Goal: Entertainment & Leisure: Consume media (video, audio)

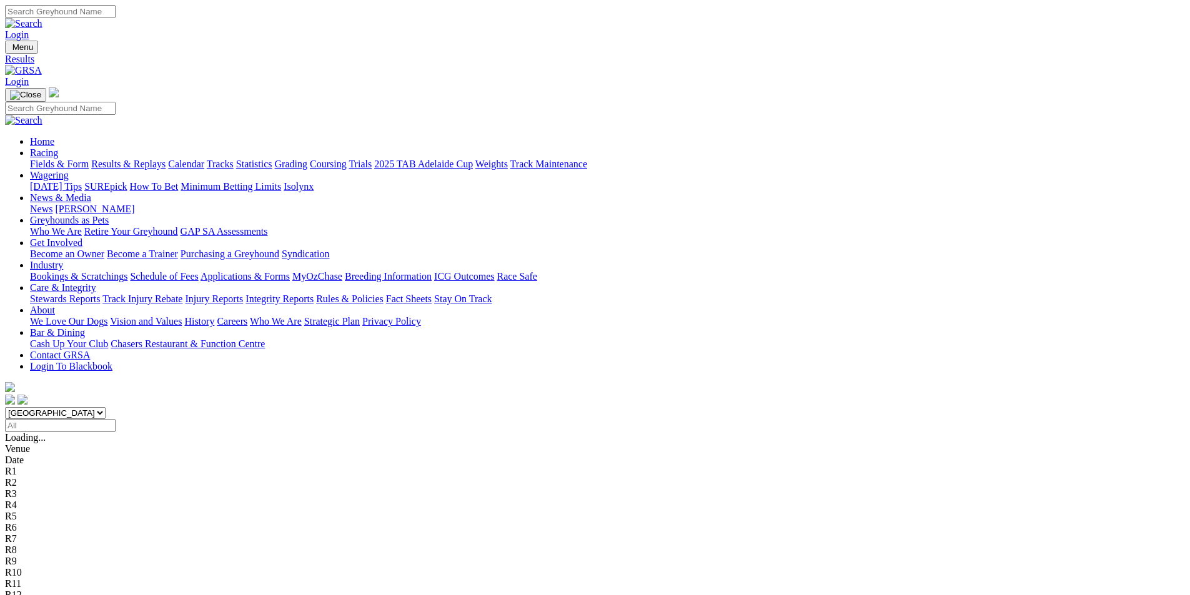
click at [116, 419] on input "Select date" at bounding box center [60, 425] width 111 height 13
type input "Yesterday, 23 Sep 2025"
click at [166, 159] on link "Results & Replays" at bounding box center [128, 164] width 74 height 11
click at [106, 407] on select "South Australia New South Wales Northern Territory Queensland Tasmania Victoria…" at bounding box center [55, 413] width 101 height 12
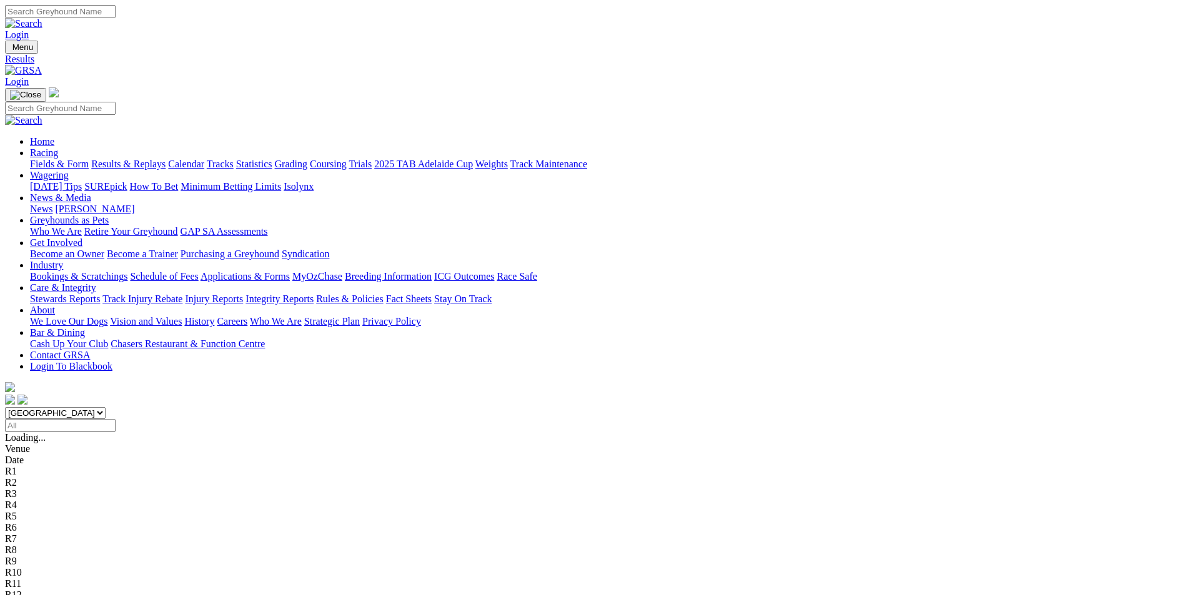
select select "QLD"
click at [106, 407] on select "South Australia New South Wales Northern Territory Queensland Tasmania Victoria…" at bounding box center [55, 413] width 101 height 12
click at [116, 419] on input "Select date" at bounding box center [60, 425] width 111 height 13
type input "Yesterday, 23 Sep 2025"
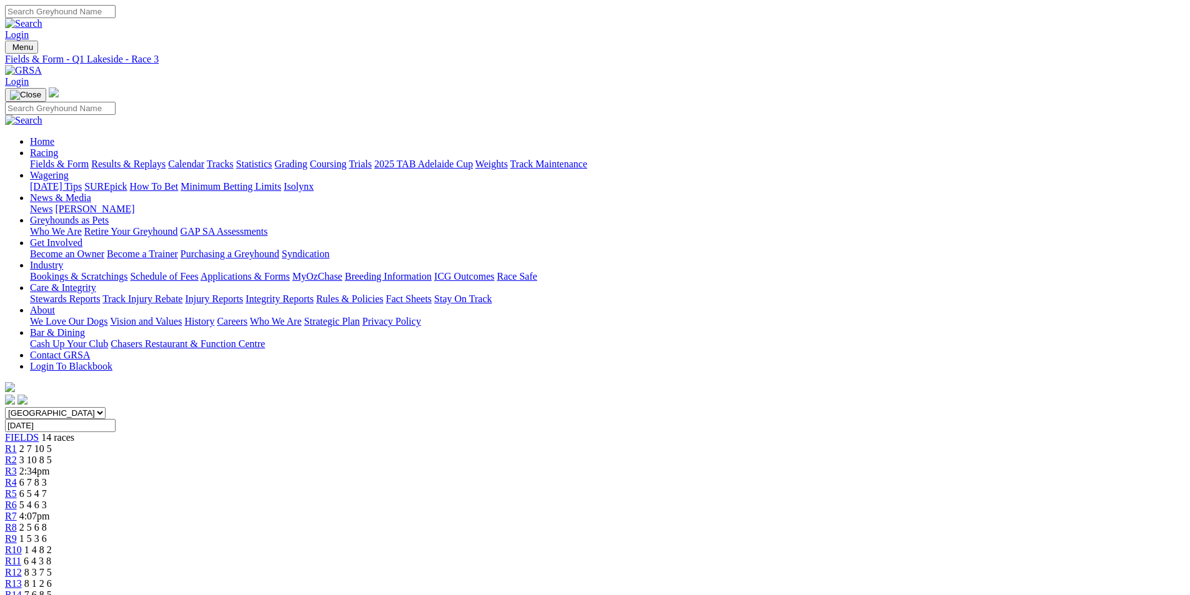
click at [166, 159] on link "Results & Replays" at bounding box center [128, 164] width 74 height 11
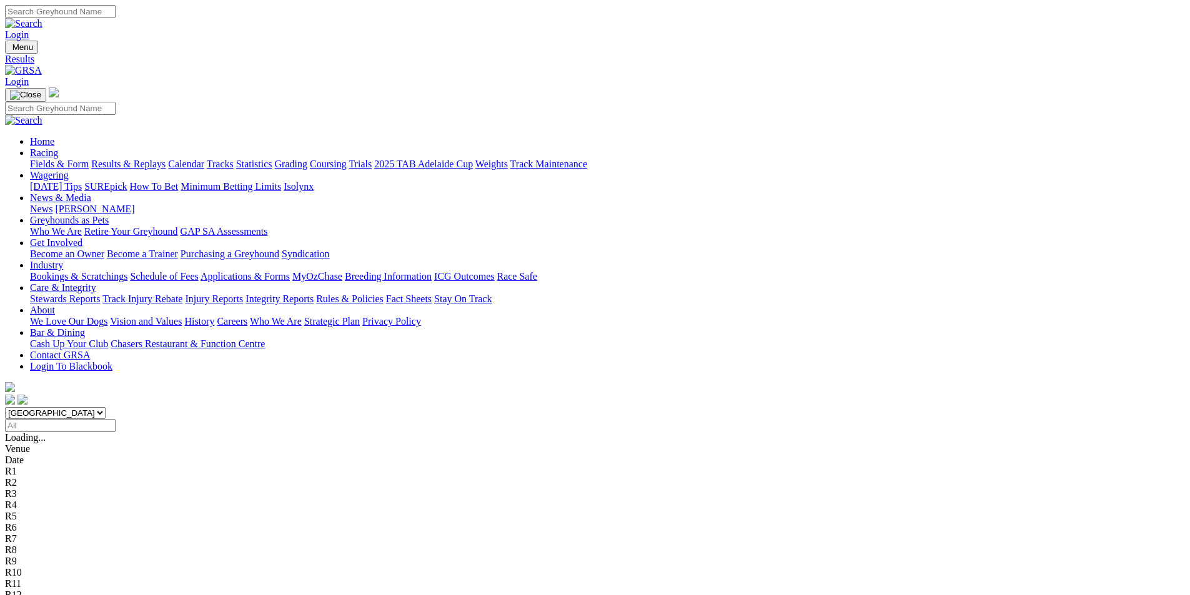
click at [106, 407] on select "South Australia New South Wales Northern Territory Queensland Tasmania Victoria…" at bounding box center [55, 413] width 101 height 12
select select "QLD"
click at [106, 407] on select "South Australia New South Wales Northern Territory Queensland Tasmania Victoria…" at bounding box center [55, 413] width 101 height 12
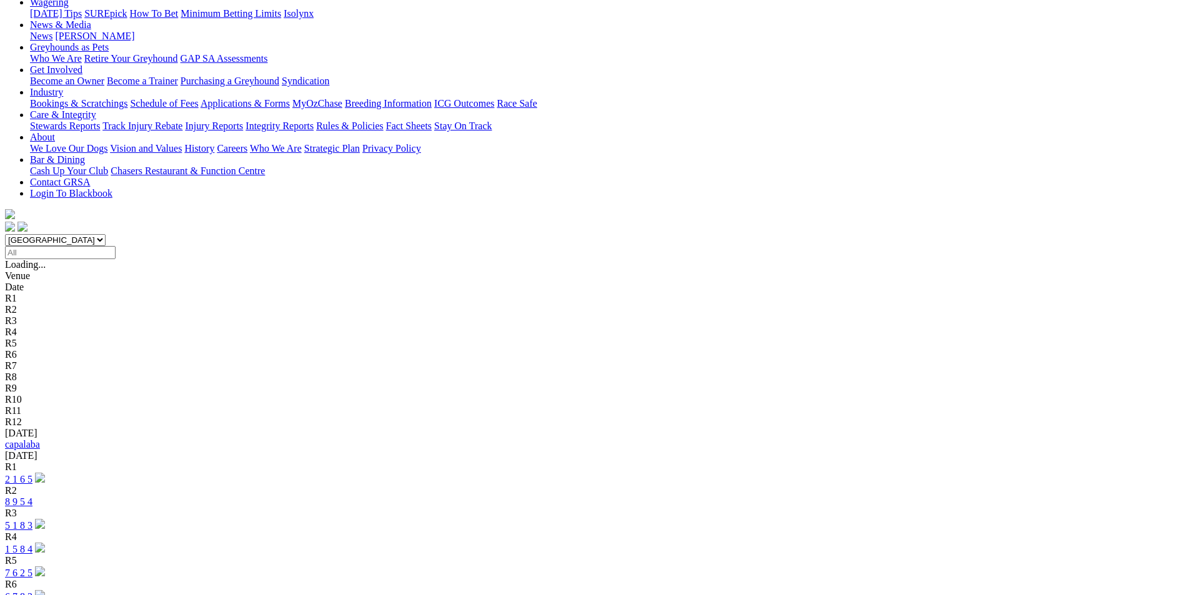
scroll to position [187, 0]
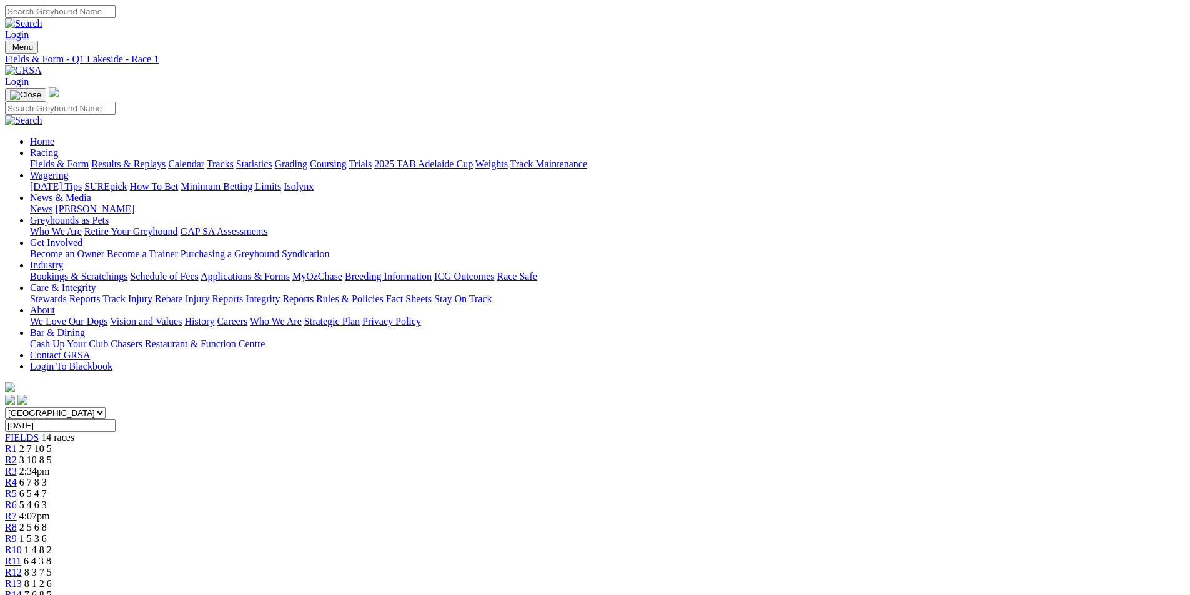
click at [17, 466] on span "R3" at bounding box center [11, 471] width 12 height 11
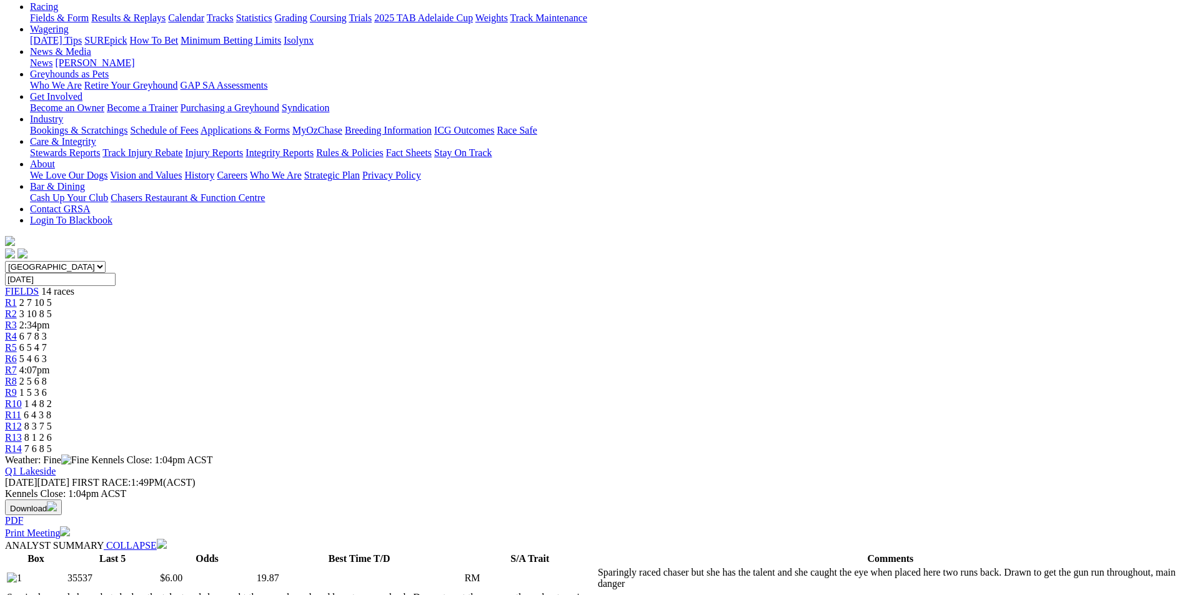
scroll to position [125, 0]
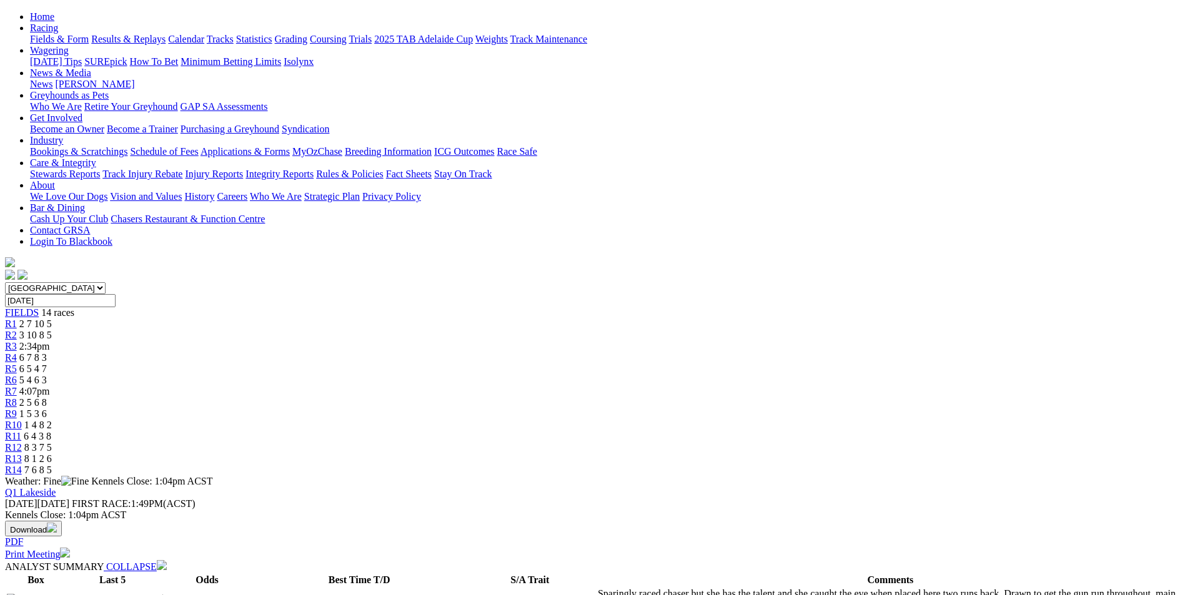
click at [17, 352] on link "R4" at bounding box center [11, 357] width 12 height 11
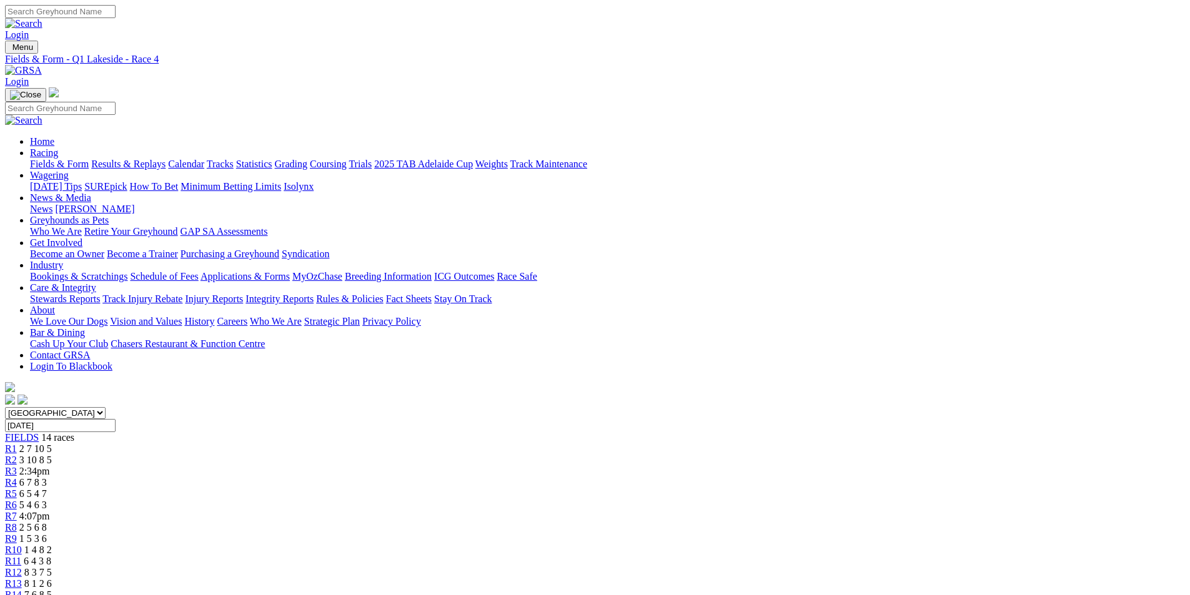
click at [396, 466] on div "R3 2:34pm" at bounding box center [595, 471] width 1180 height 11
click at [17, 477] on link "R4" at bounding box center [11, 482] width 12 height 11
click at [17, 489] on span "R5" at bounding box center [11, 494] width 12 height 11
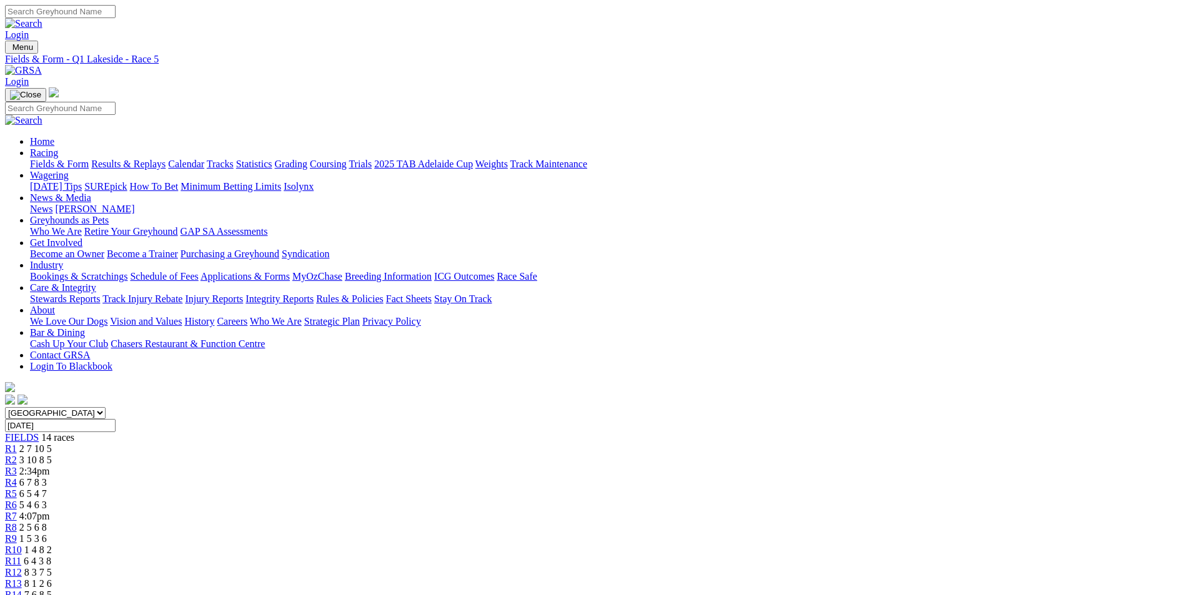
click at [17, 500] on span "R6" at bounding box center [11, 505] width 12 height 11
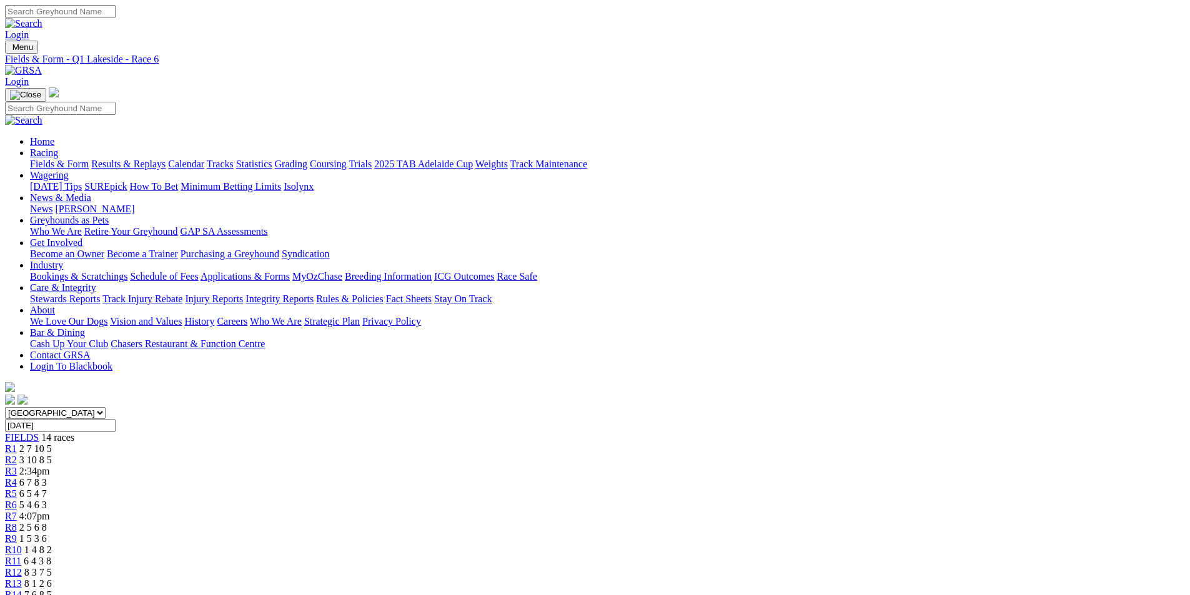
click at [17, 511] on span "R7" at bounding box center [11, 516] width 12 height 11
click at [661, 522] on div "R8 2 5 6 8" at bounding box center [595, 527] width 1180 height 11
